Goal: Task Accomplishment & Management: Use online tool/utility

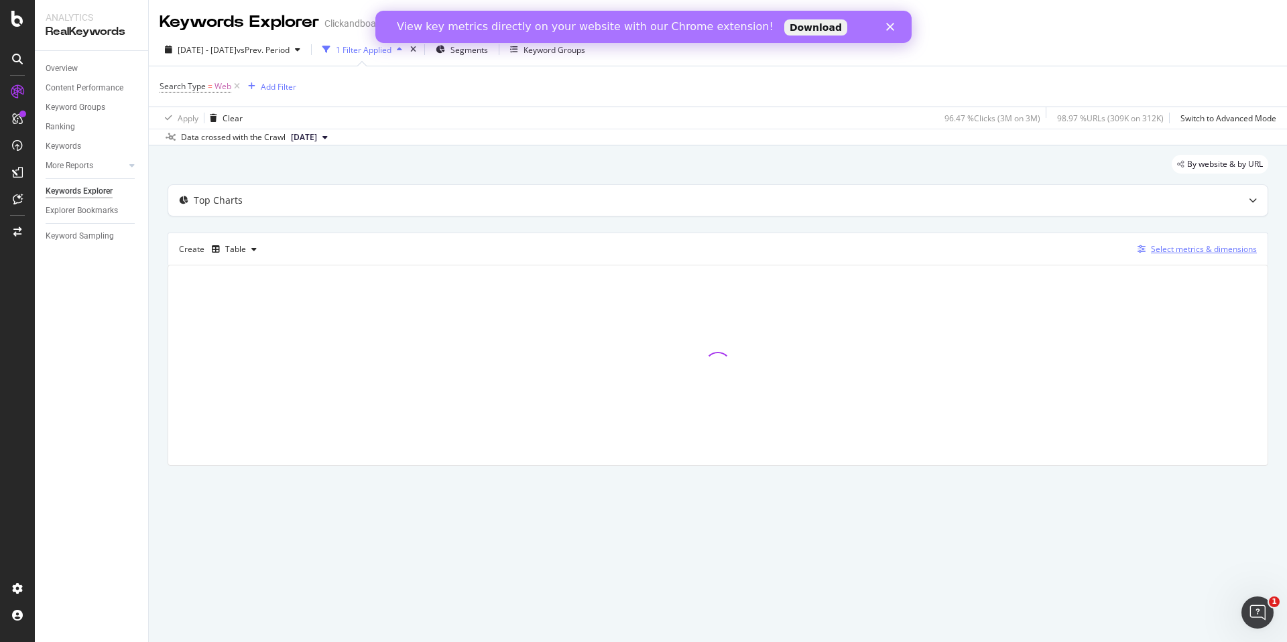
click at [1167, 255] on div "Select metrics & dimensions" at bounding box center [1194, 249] width 125 height 15
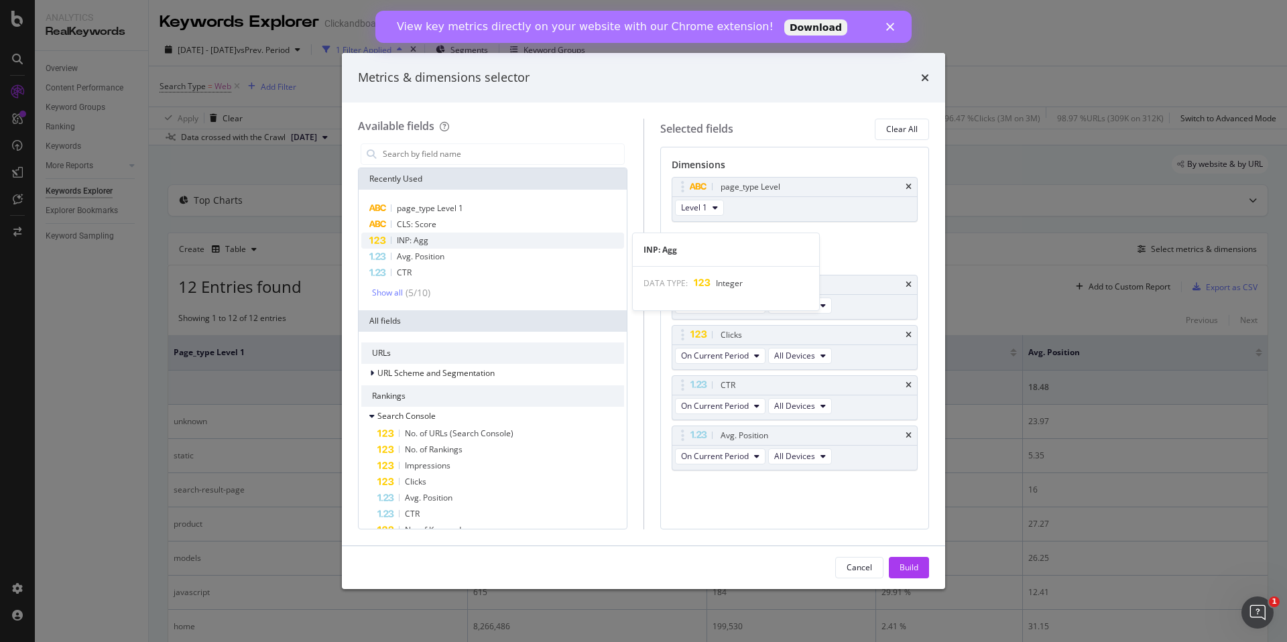
click at [445, 235] on div "INP: Agg" at bounding box center [492, 241] width 263 height 16
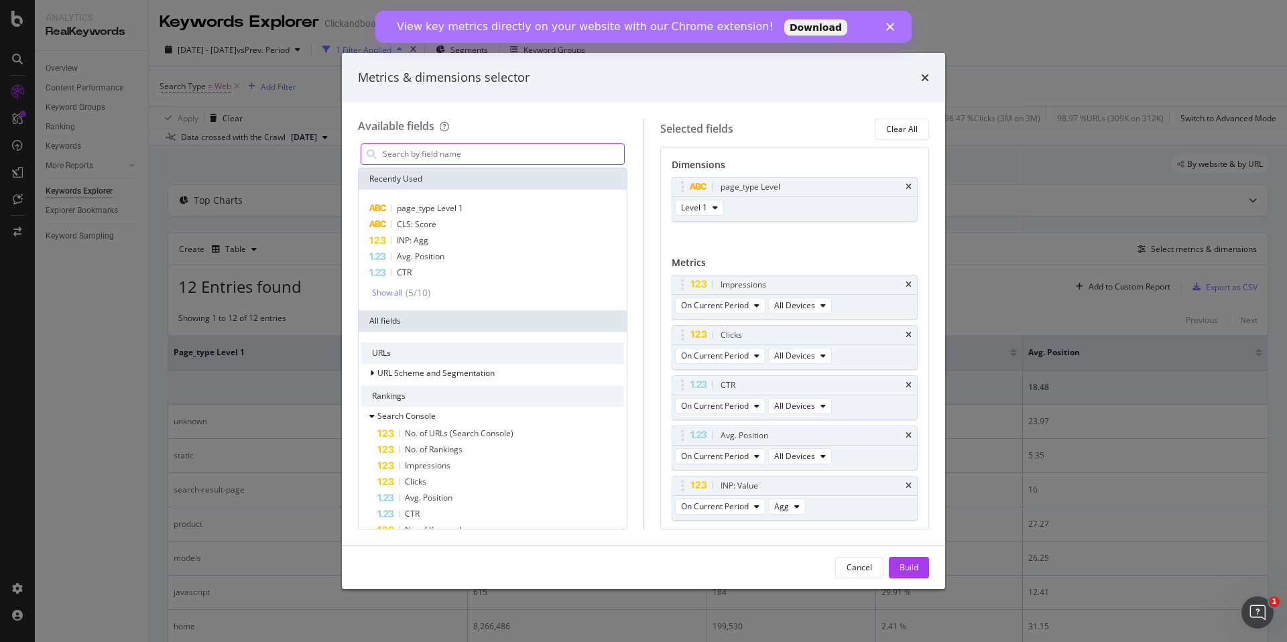
click at [449, 160] on input "modal" at bounding box center [502, 154] width 243 height 20
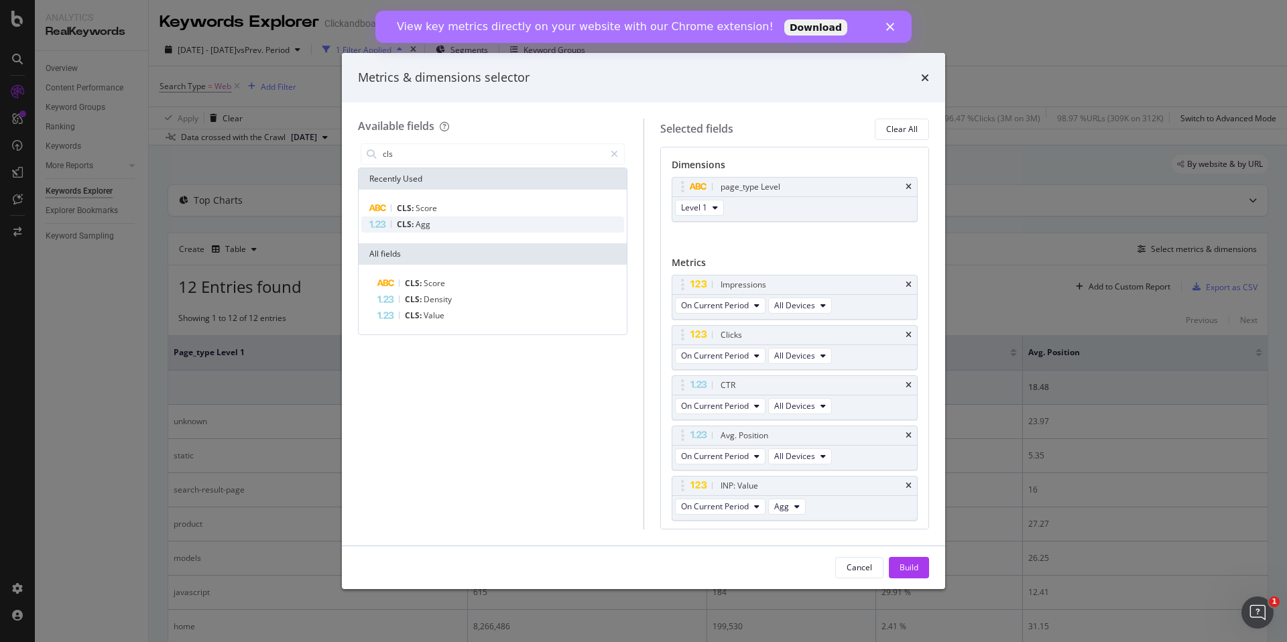
click at [452, 223] on div "CLS: Agg" at bounding box center [492, 225] width 263 height 16
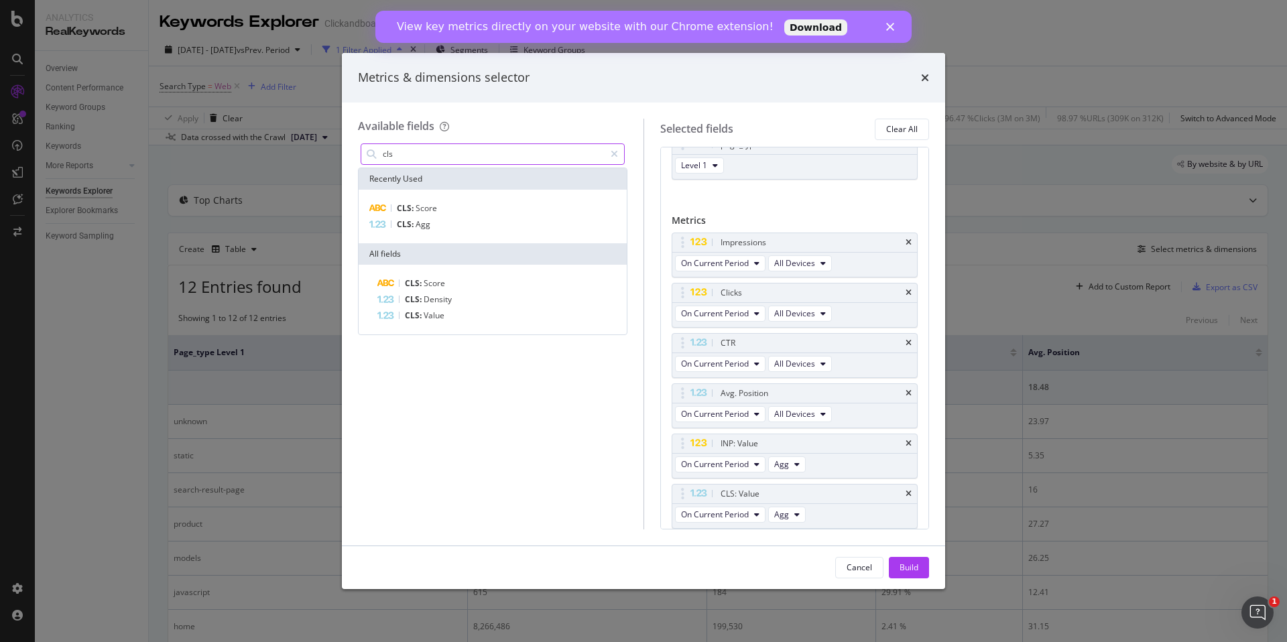
click at [468, 162] on input "cls" at bounding box center [492, 154] width 223 height 20
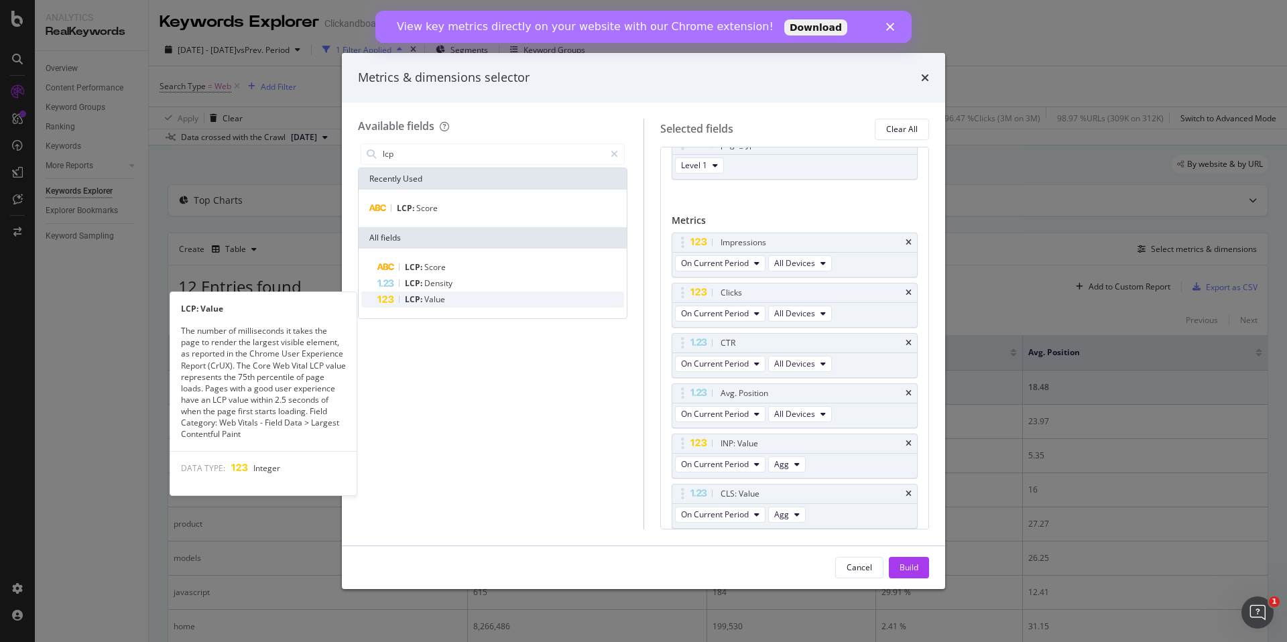
click at [450, 296] on div "LCP: Value" at bounding box center [500, 300] width 247 height 16
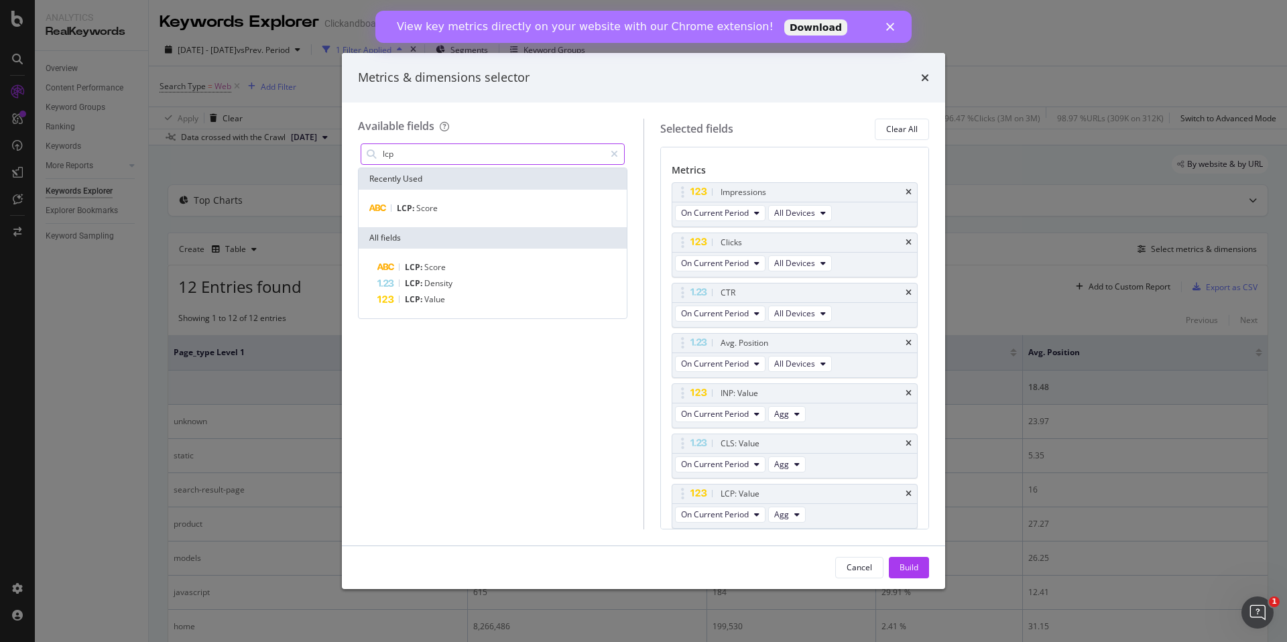
click at [436, 156] on input "lcp" at bounding box center [492, 154] width 223 height 20
type input "cls"
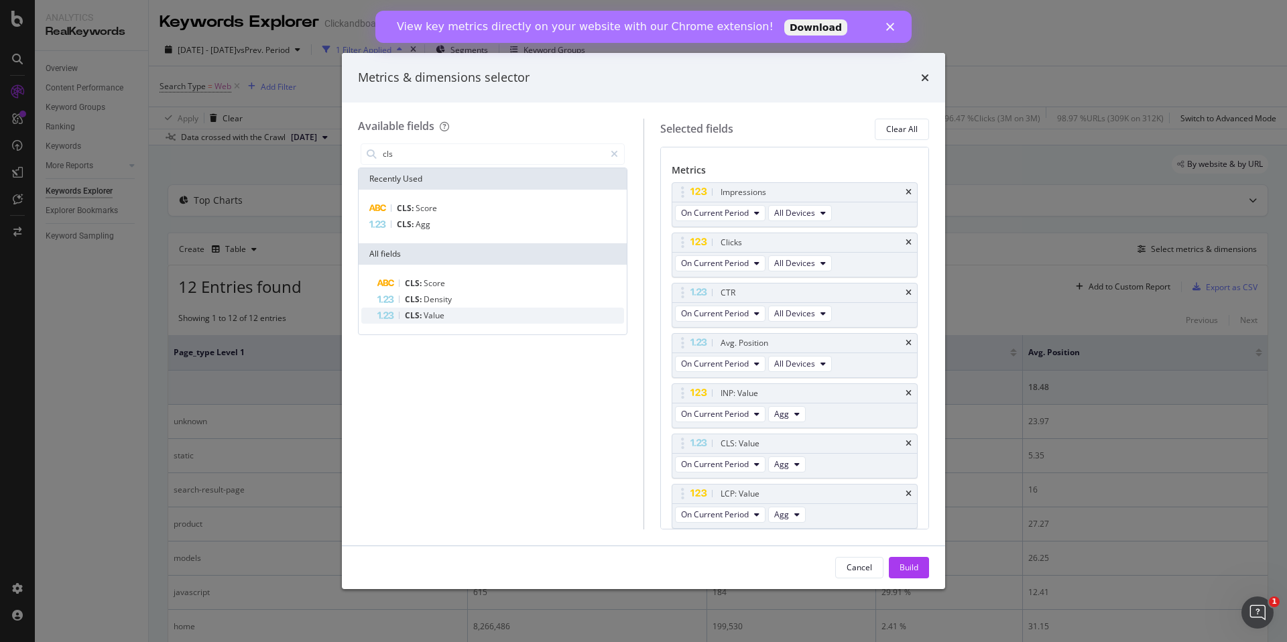
click at [438, 310] on span "Value" at bounding box center [434, 315] width 21 height 11
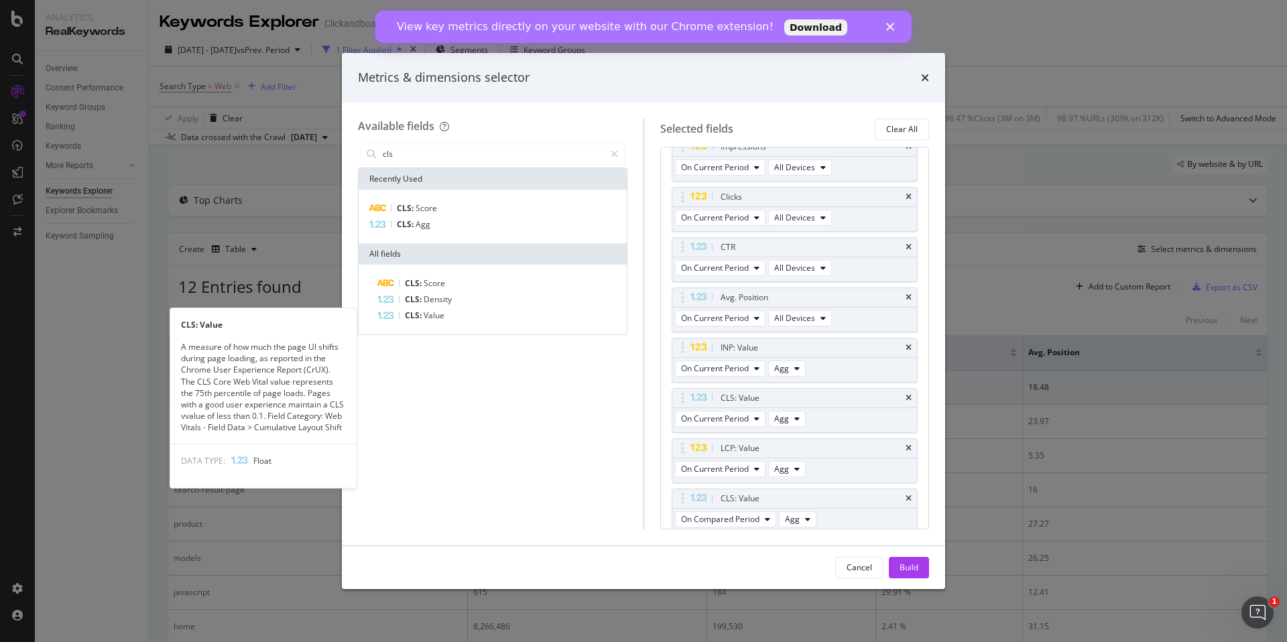
scroll to position [143, 0]
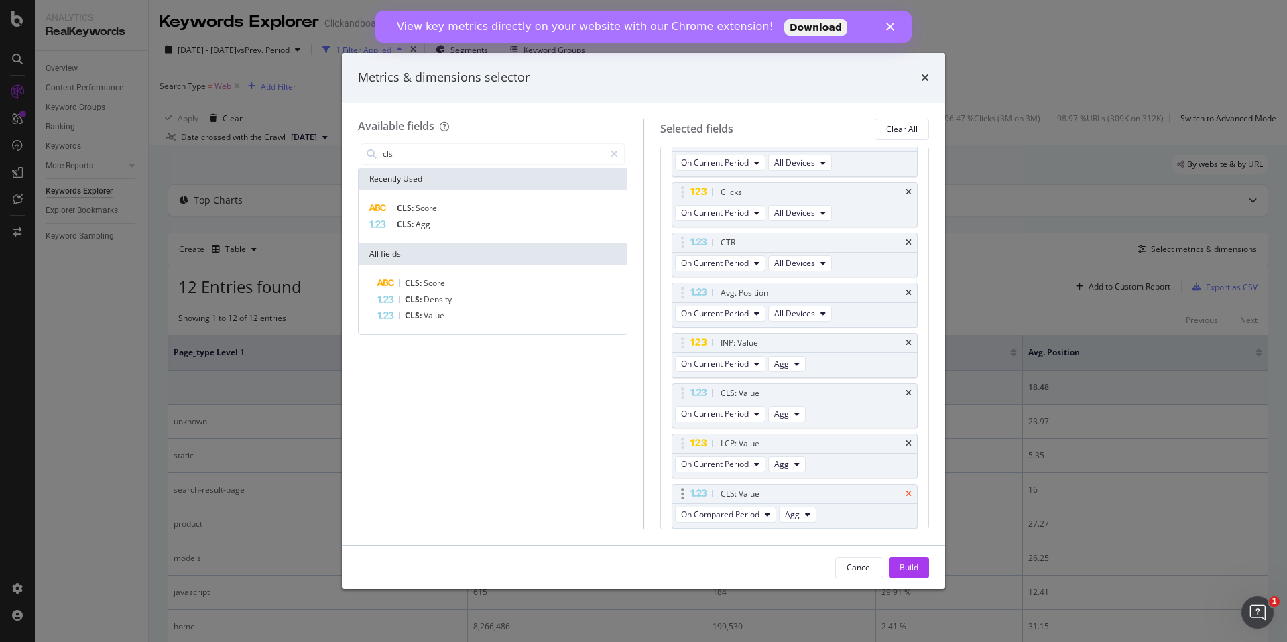
click at [908, 493] on icon "times" at bounding box center [909, 494] width 6 height 8
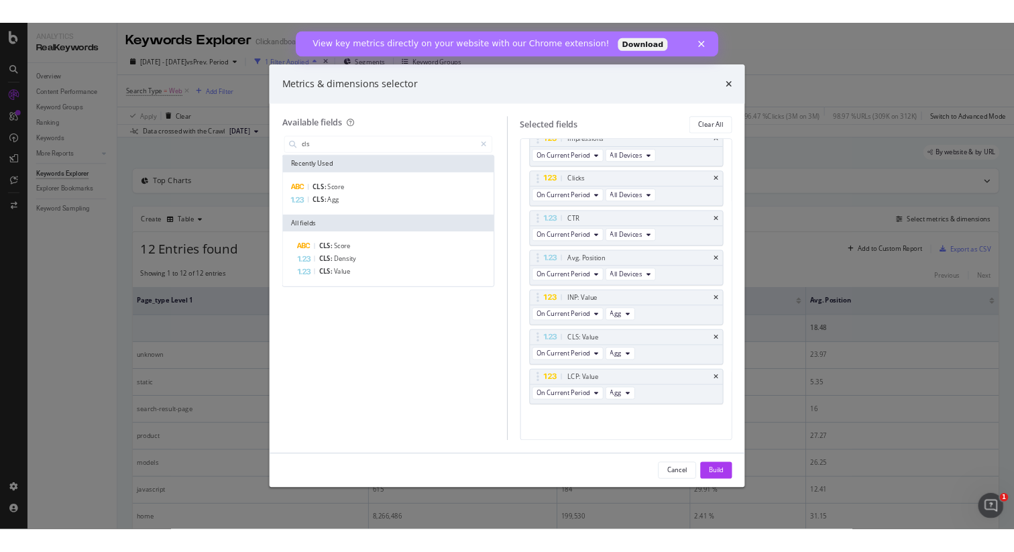
scroll to position [137, 0]
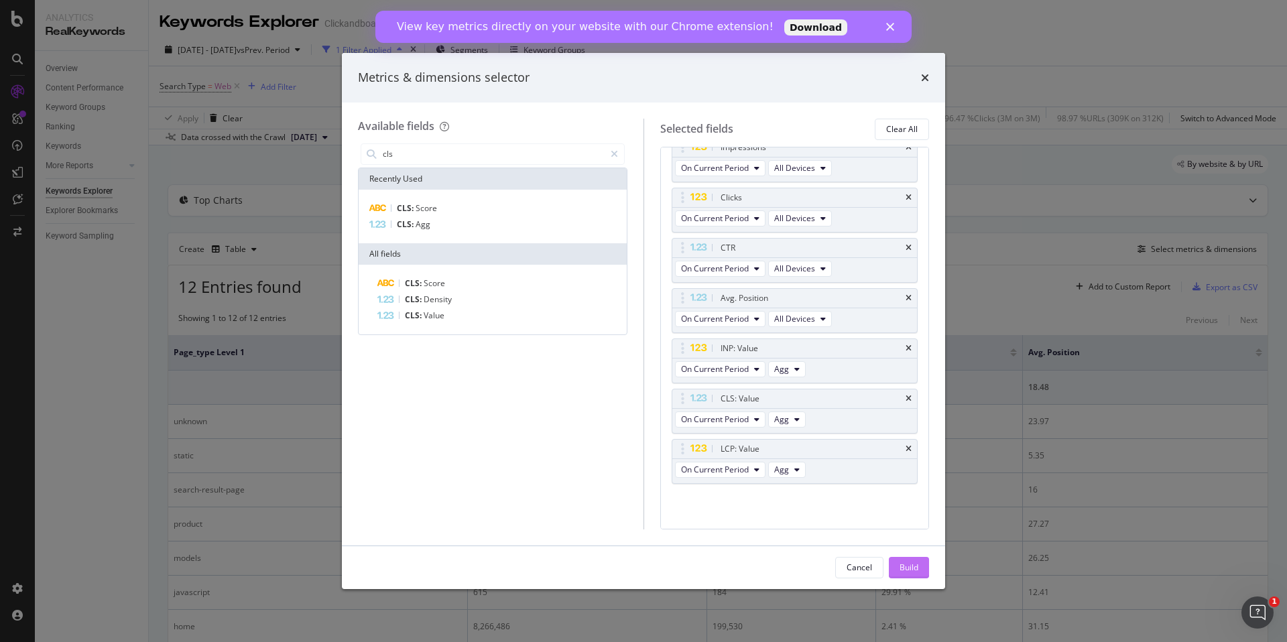
click at [910, 562] on div "Build" at bounding box center [909, 567] width 19 height 11
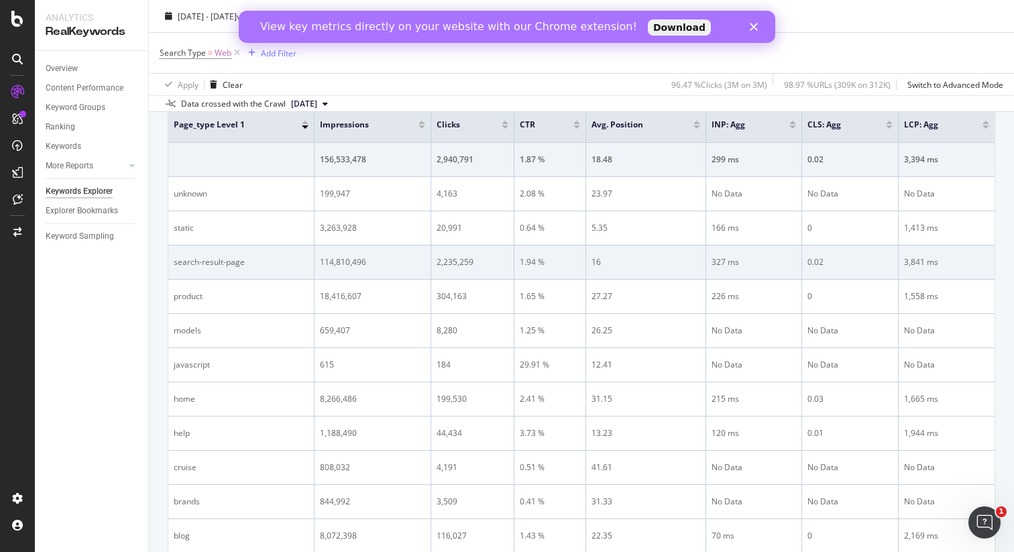
scroll to position [226, 0]
